Goal: Task Accomplishment & Management: Use online tool/utility

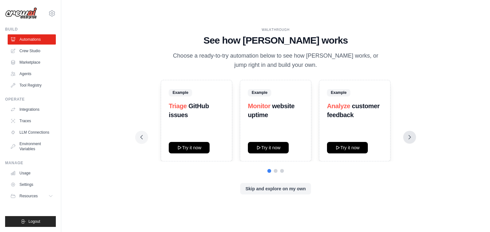
click at [412, 141] on button at bounding box center [409, 137] width 13 height 13
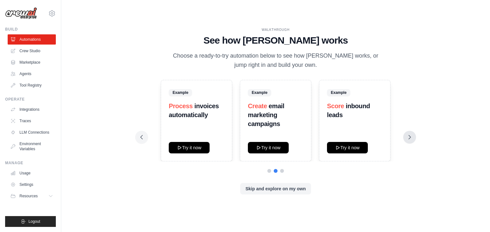
click at [412, 141] on button at bounding box center [409, 137] width 13 height 13
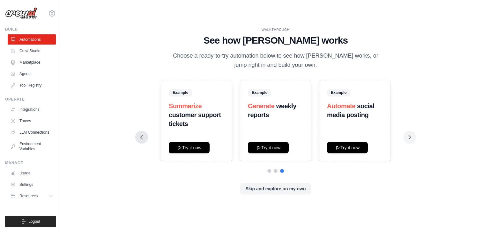
click at [143, 135] on icon at bounding box center [141, 137] width 6 height 6
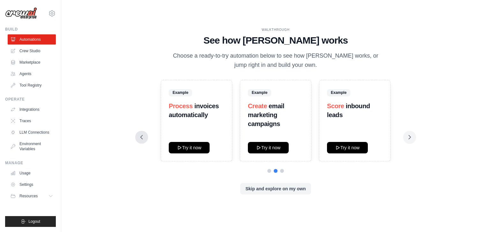
click at [144, 137] on icon at bounding box center [141, 137] width 6 height 6
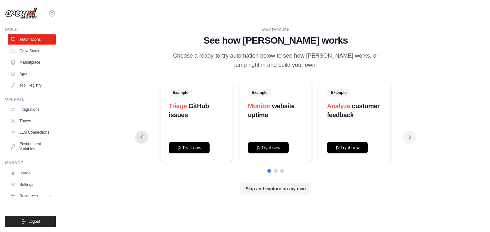
click at [145, 139] on button at bounding box center [141, 137] width 13 height 13
click at [22, 52] on link "Crew Studio" at bounding box center [32, 51] width 48 height 10
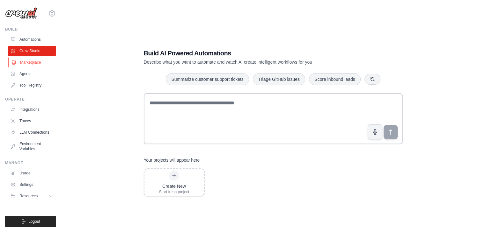
click at [35, 64] on link "Marketplace" at bounding box center [32, 62] width 48 height 10
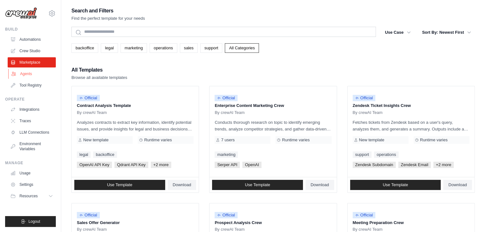
click at [25, 72] on link "Agents" at bounding box center [32, 74] width 48 height 10
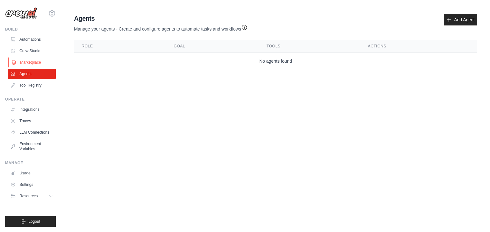
click at [31, 61] on link "Marketplace" at bounding box center [32, 62] width 48 height 10
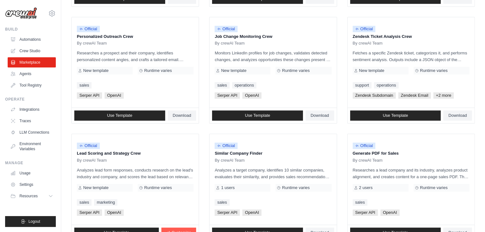
scroll to position [308, 0]
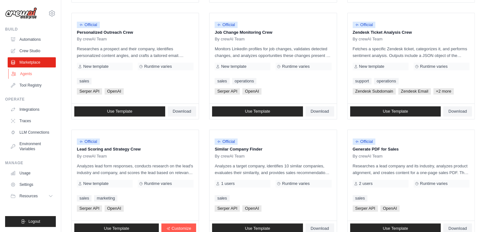
click at [28, 74] on link "Agents" at bounding box center [32, 74] width 48 height 10
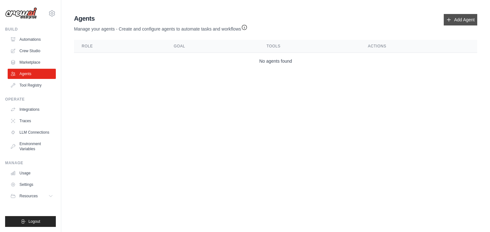
click at [474, 20] on link "Add Agent" at bounding box center [460, 19] width 33 height 11
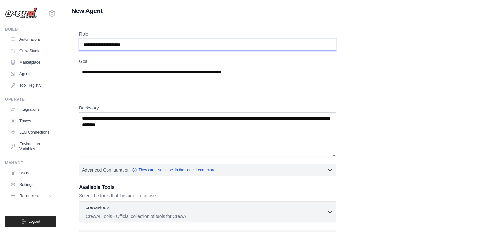
click at [110, 43] on input "Role" at bounding box center [207, 45] width 257 height 12
click at [172, 43] on input "Role" at bounding box center [207, 45] width 257 height 12
click at [155, 81] on textarea "Goal" at bounding box center [207, 81] width 257 height 31
